Goal: Information Seeking & Learning: Learn about a topic

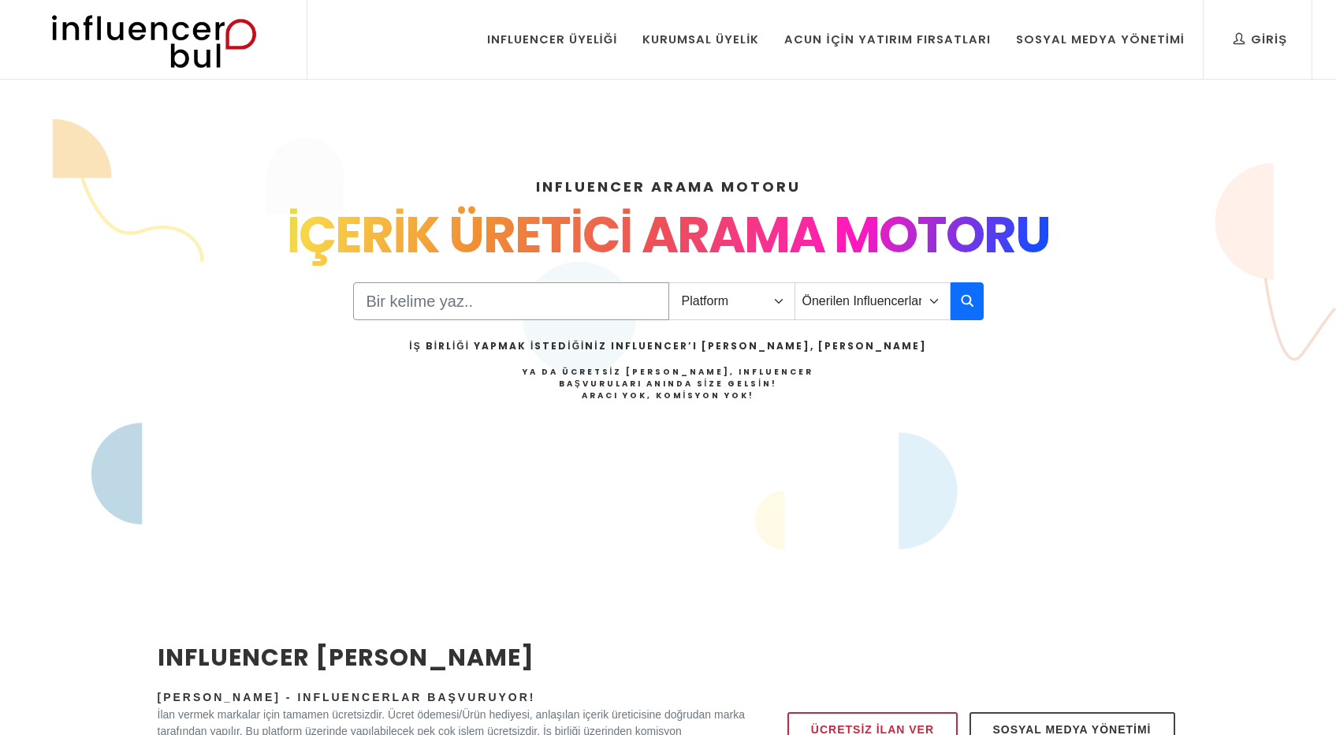
click at [627, 305] on input "Search" at bounding box center [511, 301] width 316 height 38
click at [720, 303] on select "Platform Instagram Facebook Youtube Tiktok Twitter Twitch" at bounding box center [731, 301] width 127 height 38
select select "1"
click at [668, 282] on select "Platform Instagram Facebook Youtube Tiktok Twitter Twitch" at bounding box center [731, 301] width 127 height 38
click at [828, 314] on select "Önerilen Influencerlar Aile & Çocuk & Ebeveyn Alışveriş & Giyim & Aksesuar Arab…" at bounding box center [873, 301] width 156 height 38
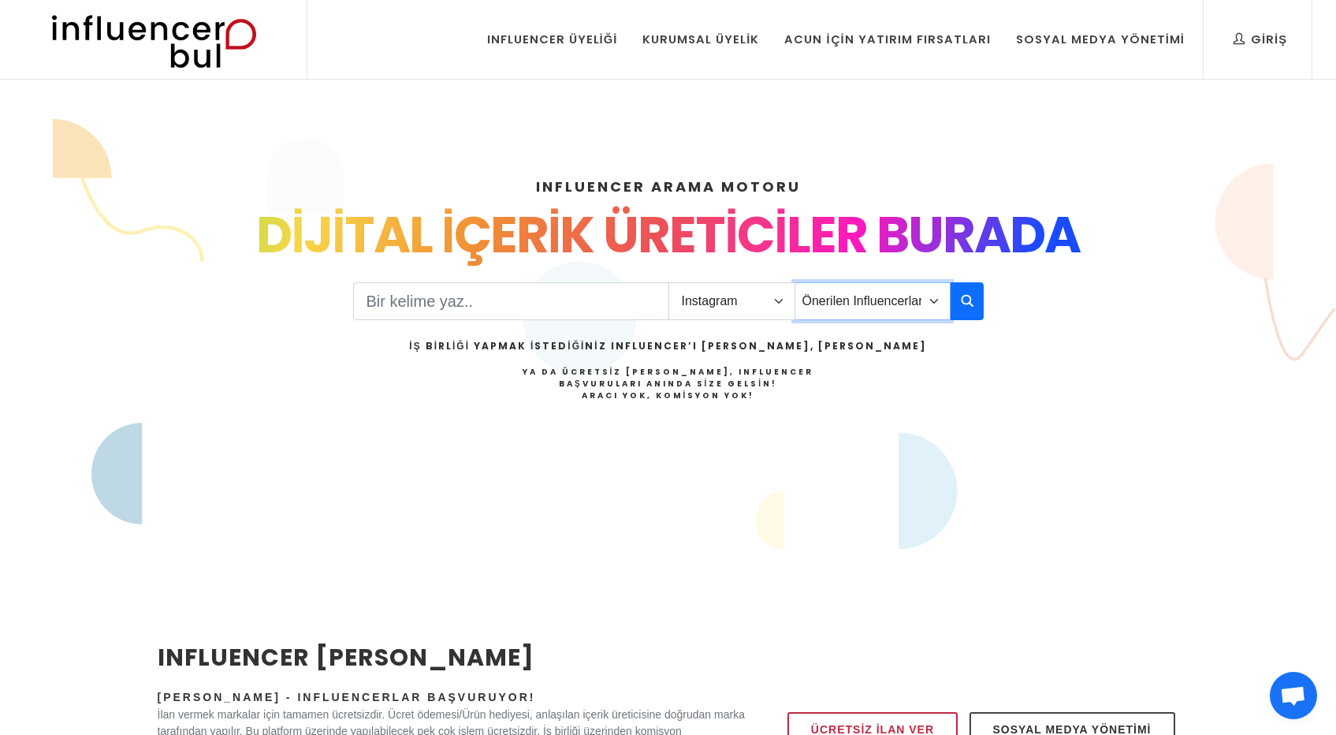
select select "12"
click at [795, 282] on select "Önerilen Influencerlar Aile & Çocuk & Ebeveyn Alışveriş & Giyim & Aksesuar Arab…" at bounding box center [873, 301] width 156 height 38
click at [966, 303] on icon "button" at bounding box center [967, 300] width 13 height 19
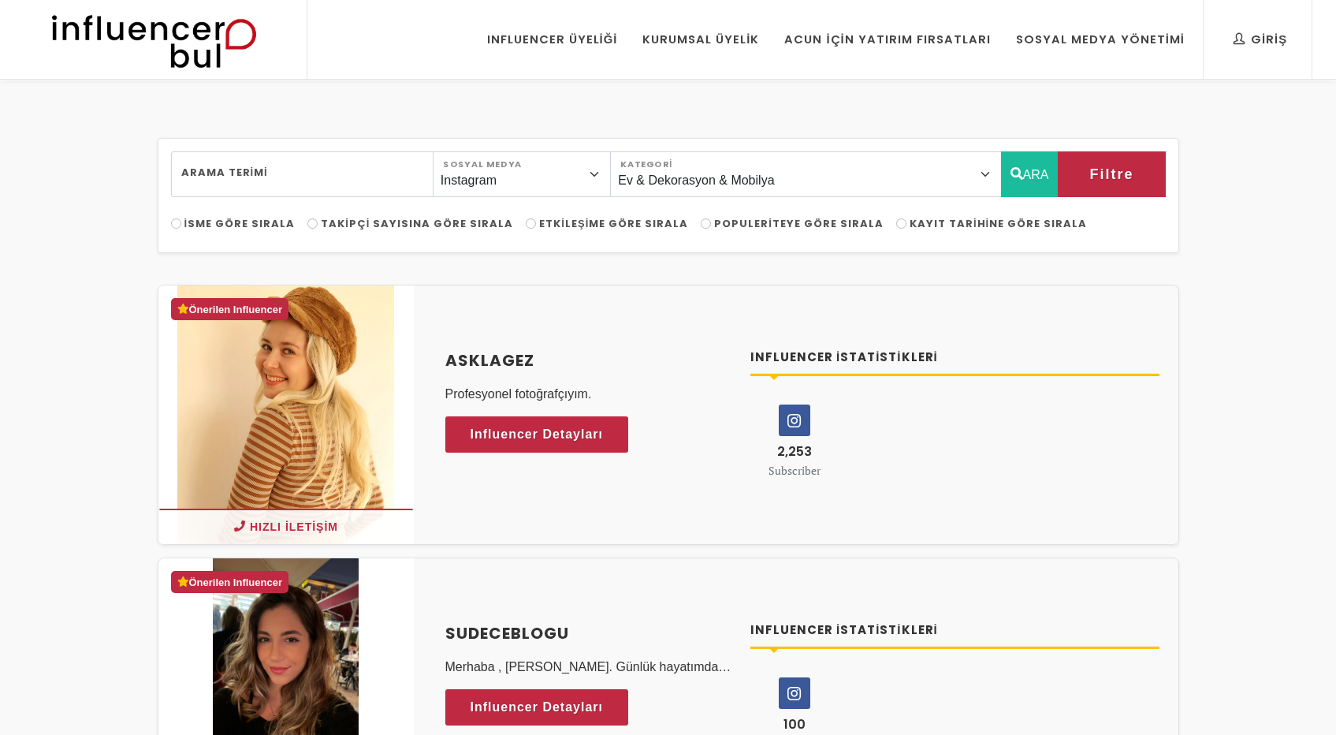
select select "12"
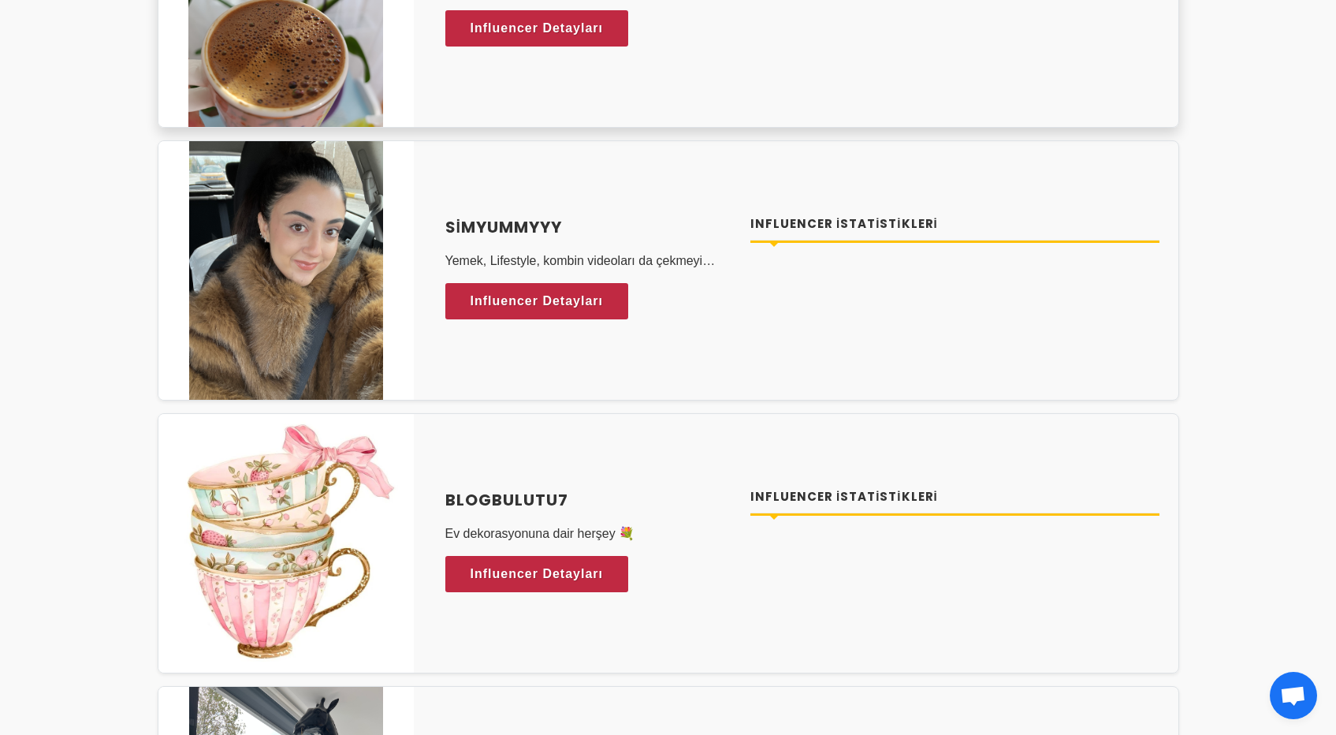
scroll to position [3419, 0]
